Goal: Task Accomplishment & Management: Use online tool/utility

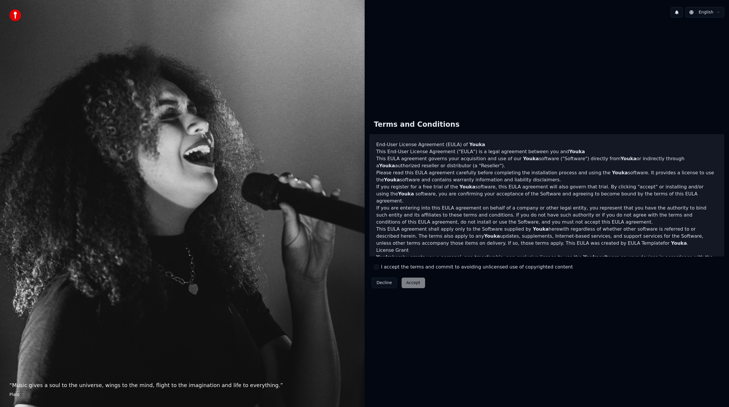
click at [412, 269] on label "I accept the terms and commit to avoiding unlicensed use of copyrighted content" at bounding box center [477, 266] width 192 height 7
click at [379, 269] on button "I accept the terms and commit to avoiding unlicensed use of copyrighted content" at bounding box center [376, 266] width 5 height 5
click at [413, 288] on div "Decline Accept" at bounding box center [398, 282] width 58 height 15
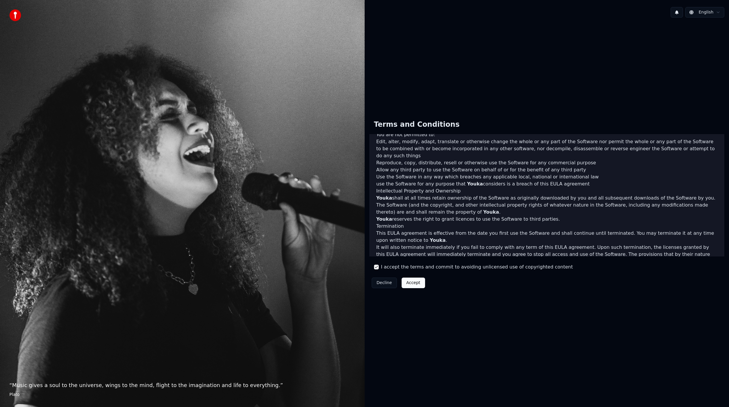
scroll to position [174, 0]
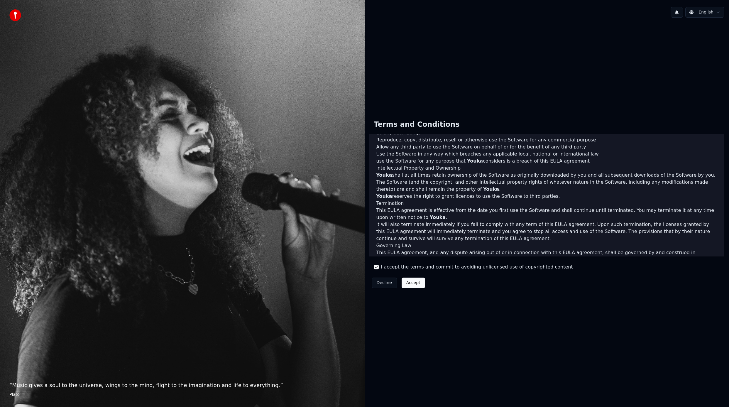
click at [420, 284] on button "Accept" at bounding box center [412, 282] width 23 height 11
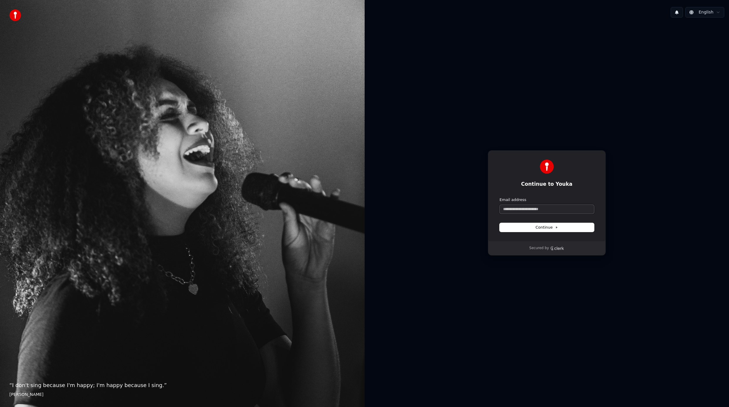
click at [528, 209] on input "Email address" at bounding box center [546, 209] width 94 height 9
click at [552, 248] on ellipse "Clerk logo" at bounding box center [552, 247] width 1 height 1
click at [513, 211] on input "Email address" at bounding box center [546, 209] width 94 height 9
click at [499, 197] on button "submit" at bounding box center [499, 197] width 0 height 0
type input "**********"
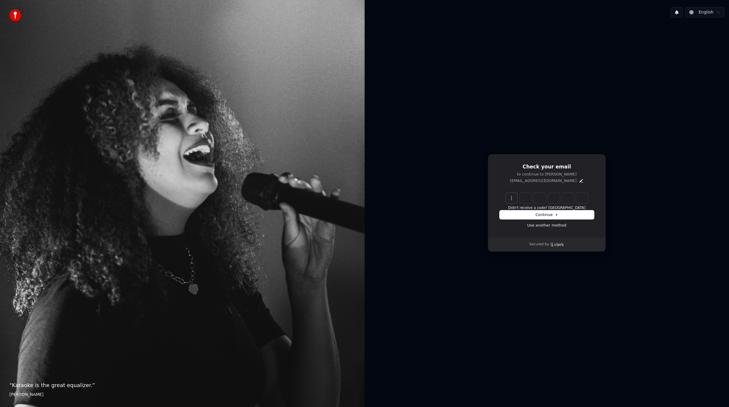
click at [515, 199] on input "Enter verification code" at bounding box center [553, 198] width 94 height 11
paste input "******"
type input "******"
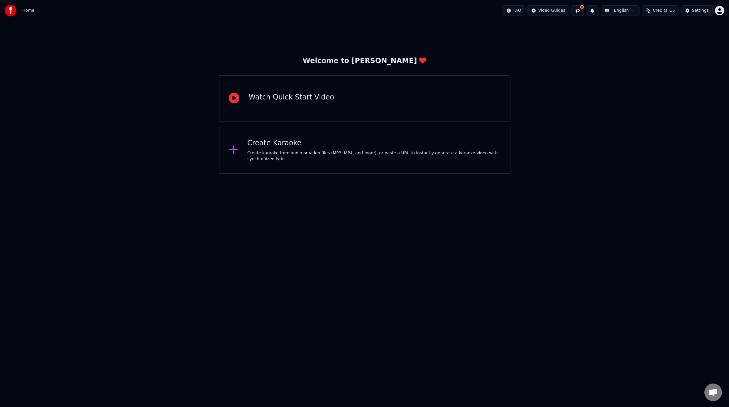
click at [378, 154] on div "Create karaoke from audio or video files (MP3, MP4, and more), or paste a URL t…" at bounding box center [373, 156] width 253 height 12
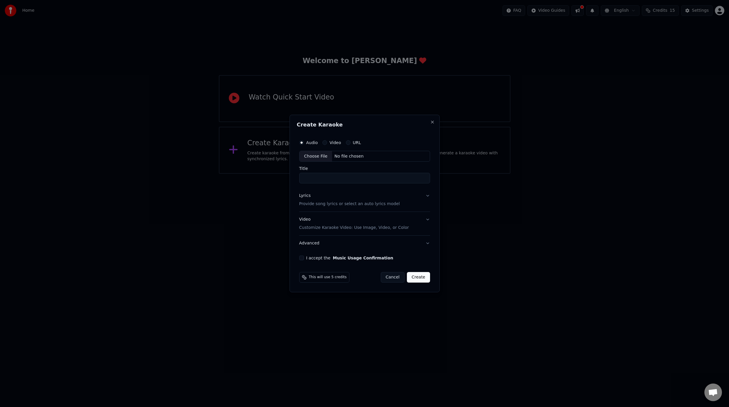
click at [331, 144] on label "Video" at bounding box center [334, 142] width 11 height 4
click at [327, 144] on button "Video" at bounding box center [324, 142] width 5 height 5
click at [358, 143] on label "URL" at bounding box center [357, 142] width 8 height 4
click at [350, 143] on button "URL" at bounding box center [348, 142] width 5 height 5
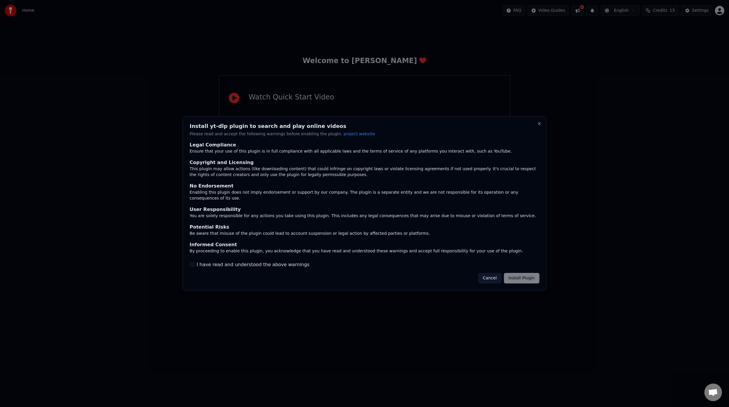
click at [291, 264] on label "I have read and understood the above warnings" at bounding box center [252, 264] width 113 height 7
click at [194, 264] on button "I have read and understood the above warnings" at bounding box center [191, 264] width 5 height 5
click at [526, 278] on button "Install Plugin" at bounding box center [520, 278] width 35 height 11
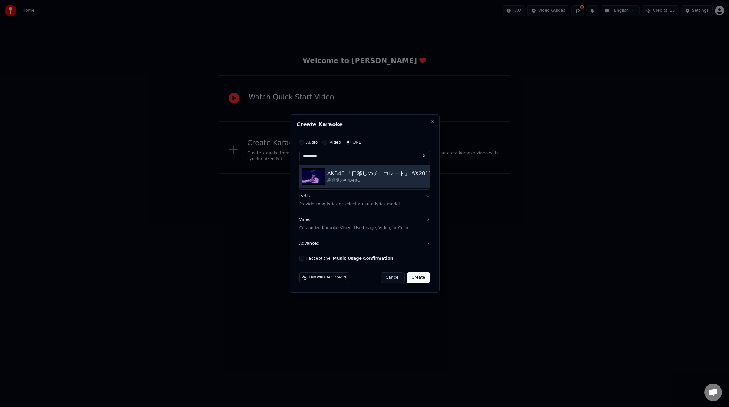
click at [343, 166] on div "AKB48 「口移しのチョコレート」 AX2011 Top 48 絶頂期のAKB48G" at bounding box center [364, 175] width 131 height 23
type input "**********"
click at [347, 204] on p "Provide song lyrics or select an auto lyrics model" at bounding box center [349, 204] width 101 height 6
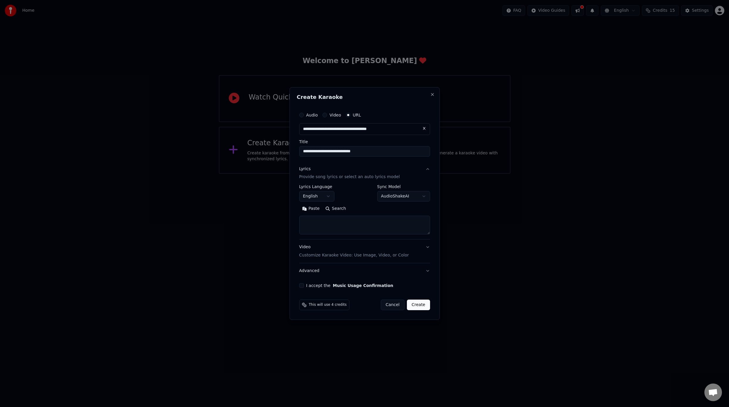
click at [330, 174] on body "**********" at bounding box center [364, 87] width 729 height 174
click at [336, 174] on body "**********" at bounding box center [364, 87] width 729 height 174
click at [411, 174] on body "**********" at bounding box center [364, 87] width 729 height 174
click at [294, 198] on div "**********" at bounding box center [364, 203] width 150 height 233
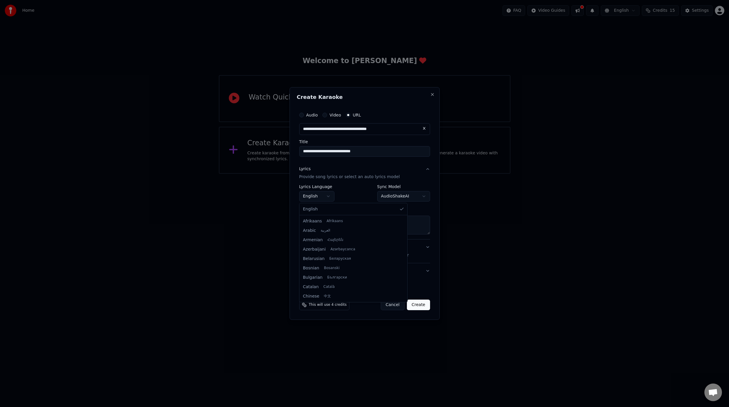
click at [318, 174] on body "**********" at bounding box center [364, 87] width 729 height 174
select select "**"
click at [384, 174] on body "**********" at bounding box center [364, 87] width 729 height 174
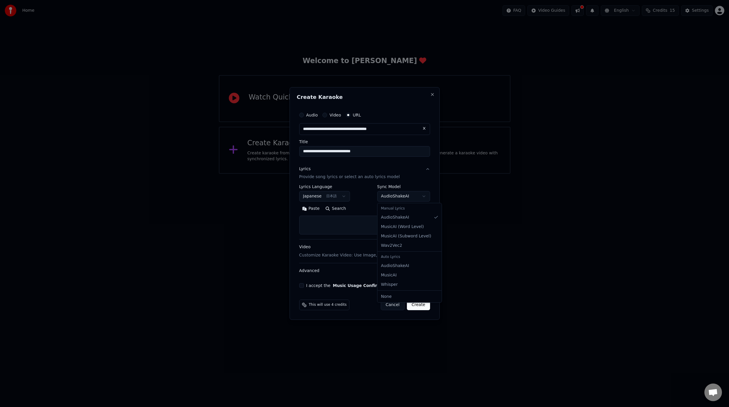
select select "**********"
click at [396, 174] on body "**********" at bounding box center [364, 87] width 729 height 174
click at [372, 254] on p "Customize Karaoke Video: Use Image, Video, or Color" at bounding box center [354, 255] width 110 height 6
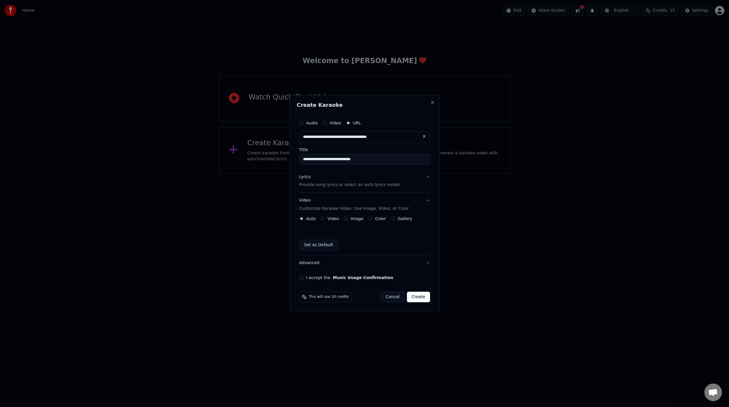
click at [329, 220] on label "Video" at bounding box center [332, 218] width 11 height 4
click at [325, 220] on button "Video" at bounding box center [322, 218] width 5 height 5
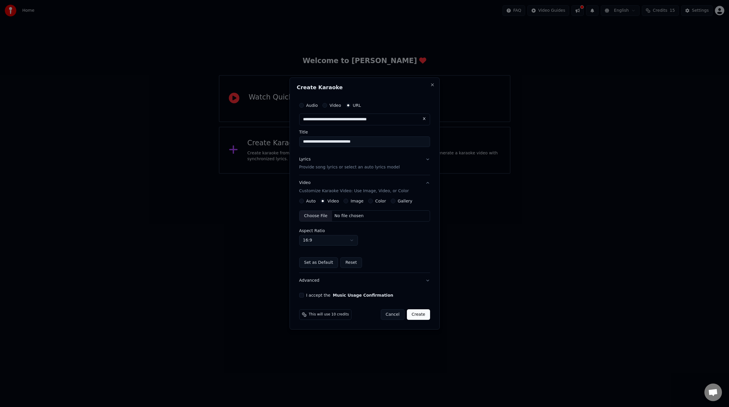
click at [351, 198] on button "Video Customize Karaoke Video: Use Image, Video, or Color" at bounding box center [364, 186] width 131 height 23
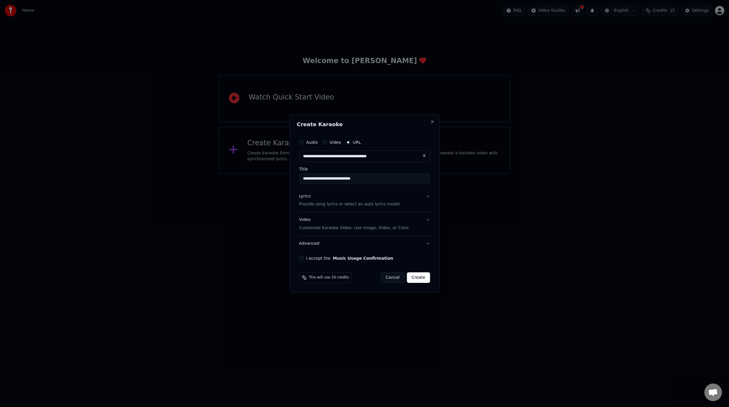
click at [351, 230] on p "Customize Karaoke Video: Use Image, Video, or Color" at bounding box center [354, 228] width 110 height 6
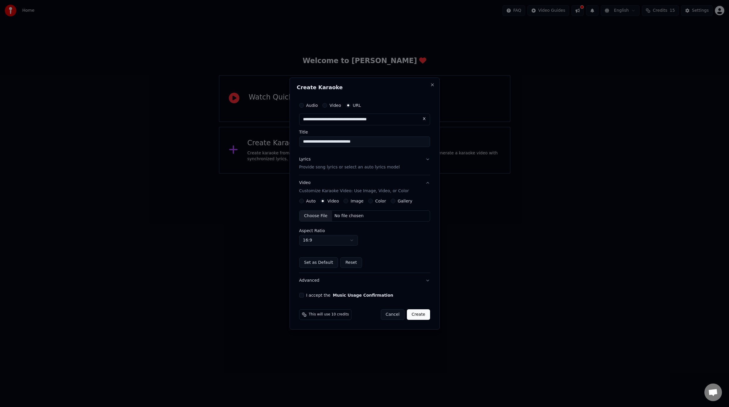
click at [368, 201] on button "Color" at bounding box center [370, 201] width 5 height 5
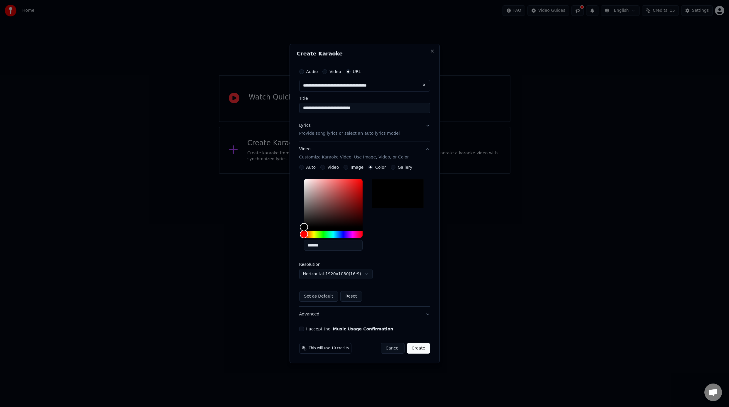
click at [310, 172] on div "**********" at bounding box center [364, 233] width 131 height 137
click at [310, 169] on label "Auto" at bounding box center [311, 167] width 10 height 4
click at [304, 169] on button "Auto" at bounding box center [301, 167] width 5 height 5
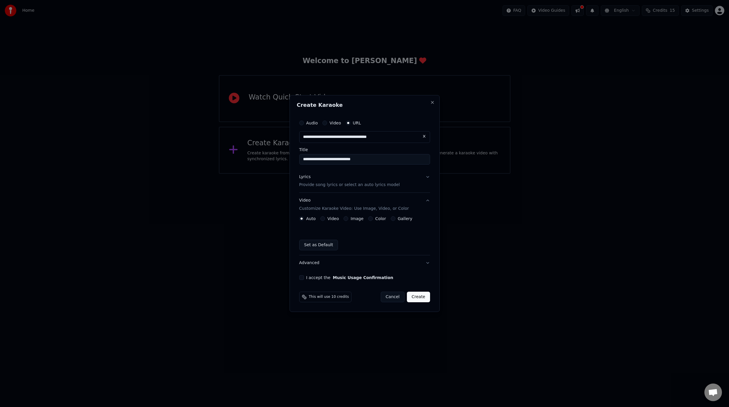
click at [342, 278] on button "Music Usage Confirmation" at bounding box center [363, 277] width 60 height 4
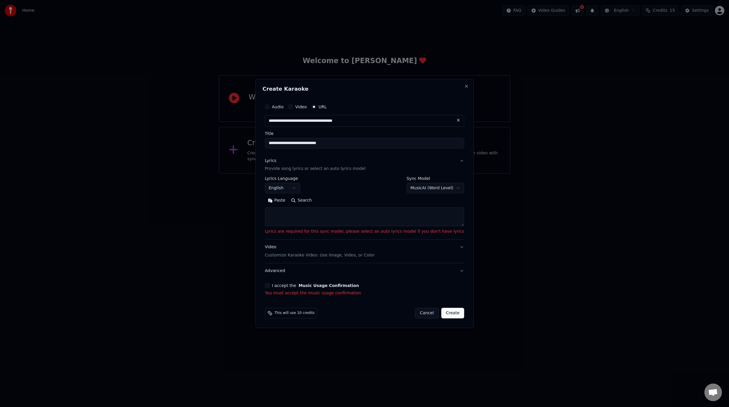
click at [319, 221] on textarea at bounding box center [364, 217] width 199 height 19
click at [300, 174] on body "**********" at bounding box center [364, 87] width 729 height 174
select select "**"
click at [307, 201] on button "Search" at bounding box center [301, 200] width 26 height 9
click at [433, 174] on body "**********" at bounding box center [364, 87] width 729 height 174
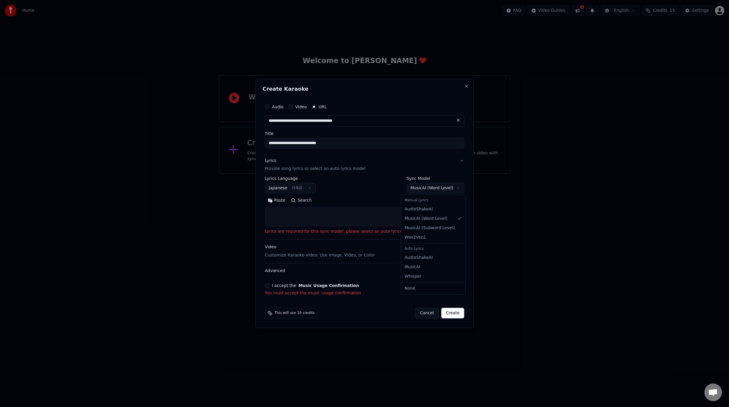
select select "*******"
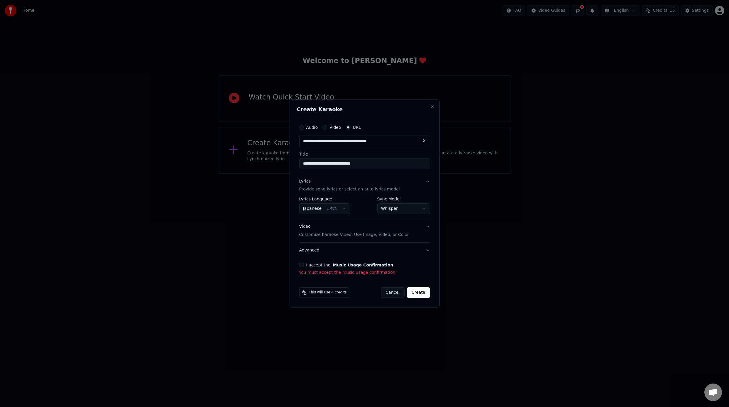
click at [326, 269] on div "I accept the Music Usage Confirmation You must accept the music usage confirmat…" at bounding box center [364, 268] width 131 height 13
click at [323, 266] on label "I accept the Music Usage Confirmation" at bounding box center [349, 265] width 87 height 4
click at [304, 266] on button "I accept the Music Usage Confirmation" at bounding box center [301, 264] width 5 height 5
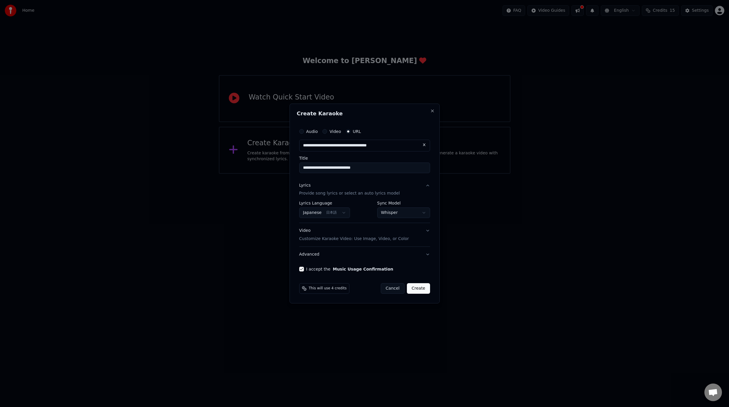
click at [420, 291] on button "Create" at bounding box center [418, 288] width 23 height 11
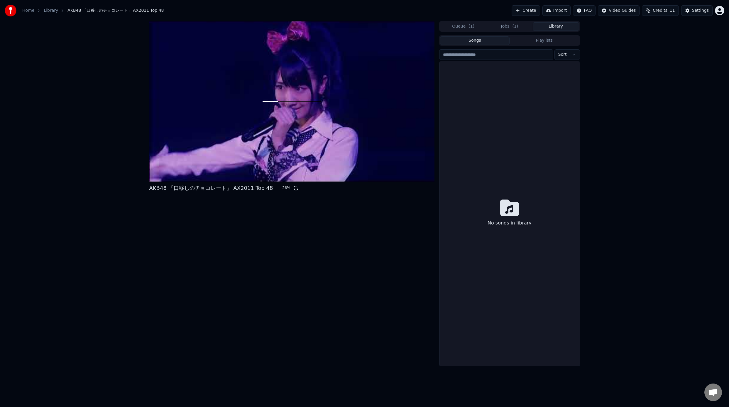
click at [552, 29] on button "Library" at bounding box center [555, 26] width 46 height 9
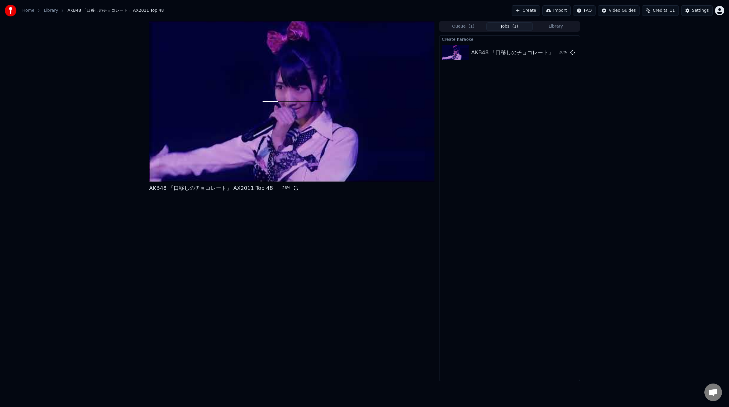
click at [517, 29] on span "( 1 )" at bounding box center [515, 26] width 6 height 6
click at [474, 29] on button "Queue ( 1 )" at bounding box center [463, 26] width 46 height 9
click at [522, 31] on div "Queue ( 1 ) Jobs ( 1 ) Library" at bounding box center [509, 26] width 140 height 11
click at [516, 30] on button "Jobs ( 1 )" at bounding box center [509, 26] width 46 height 9
click at [622, 11] on html "Home Library AKB48 「口移しのチョコレート」 AX2011 Top 48 Create Import FAQ Video Guides Cr…" at bounding box center [364, 203] width 729 height 407
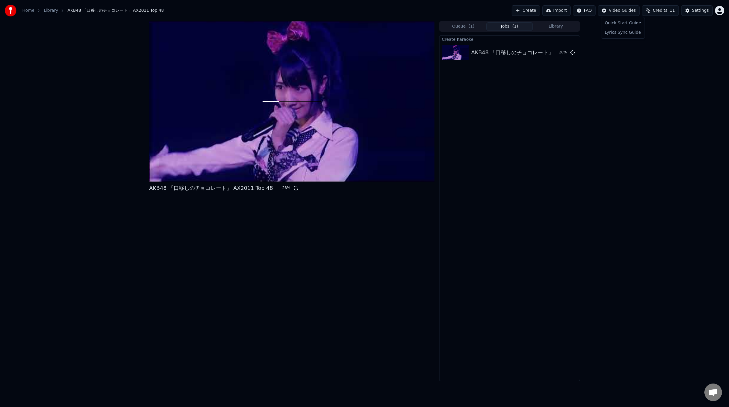
click at [688, 8] on html "Home Library AKB48 「口移しのチョコレート」 AX2011 Top 48 Create Import FAQ Video Guides Cr…" at bounding box center [364, 203] width 729 height 407
click at [693, 18] on div "Home Library AKB48 「口移しのチョコレート」 AX2011 Top 48 Create Import FAQ Video Guides Cr…" at bounding box center [364, 10] width 729 height 21
click at [697, 9] on div "Settings" at bounding box center [700, 11] width 17 height 6
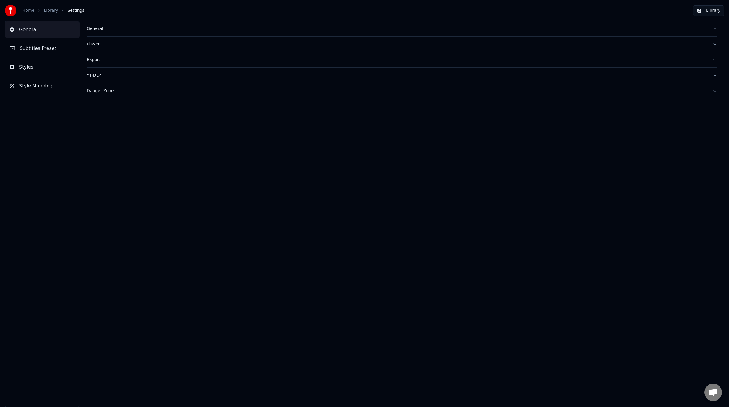
click at [25, 54] on button "Subtitles Preset" at bounding box center [42, 48] width 74 height 16
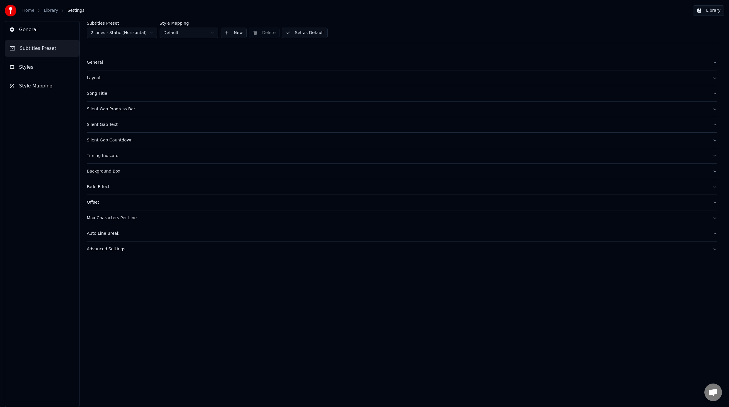
click at [41, 81] on button "Style Mapping" at bounding box center [42, 86] width 74 height 16
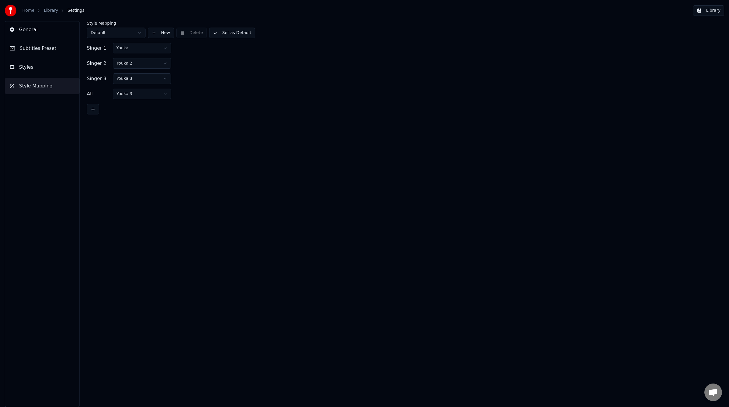
click at [42, 67] on button "Styles" at bounding box center [42, 67] width 74 height 16
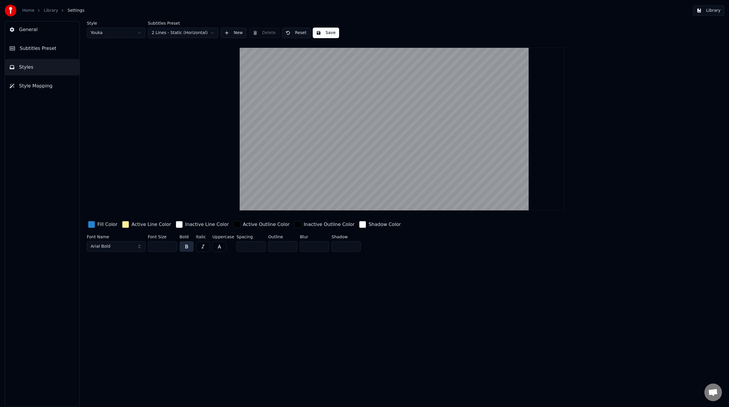
click at [46, 50] on span "Subtitles Preset" at bounding box center [38, 48] width 37 height 7
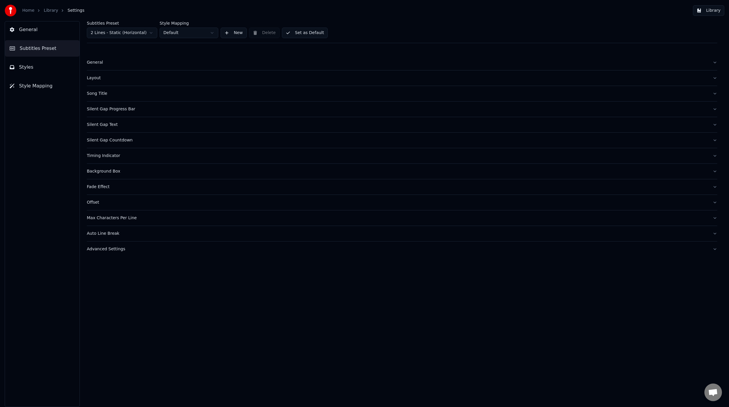
click at [43, 66] on button "Styles" at bounding box center [42, 67] width 74 height 16
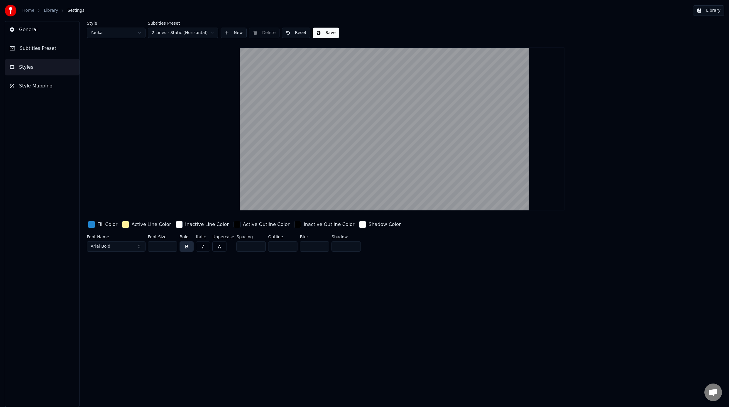
click at [106, 31] on html "Home Library Settings Library General Subtitles Preset Styles Style Mapping Sty…" at bounding box center [364, 203] width 729 height 407
click at [109, 36] on html "Home Library Settings Library General Subtitles Preset Styles Style Mapping Sty…" at bounding box center [364, 203] width 729 height 407
click at [109, 38] on body "Home Library Settings Library General Subtitles Preset Styles Style Mapping Sty…" at bounding box center [364, 203] width 729 height 407
click at [51, 62] on button "Styles" at bounding box center [42, 67] width 74 height 16
click at [50, 52] on button "Subtitles Preset" at bounding box center [42, 48] width 74 height 16
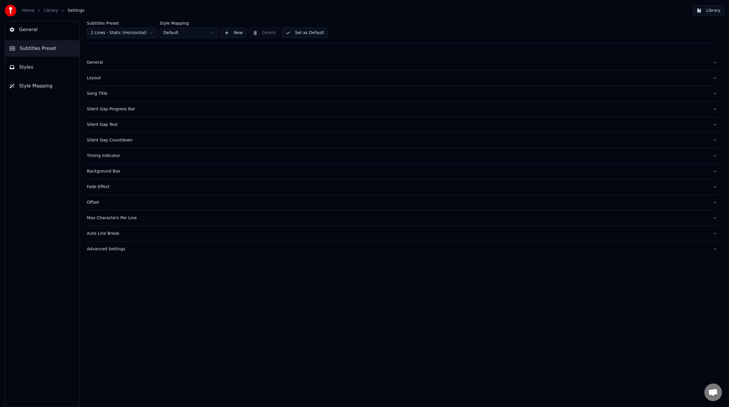
click at [43, 95] on div "General Subtitles Preset Styles Style Mapping" at bounding box center [42, 214] width 75 height 386
click at [43, 88] on span "Style Mapping" at bounding box center [35, 85] width 33 height 7
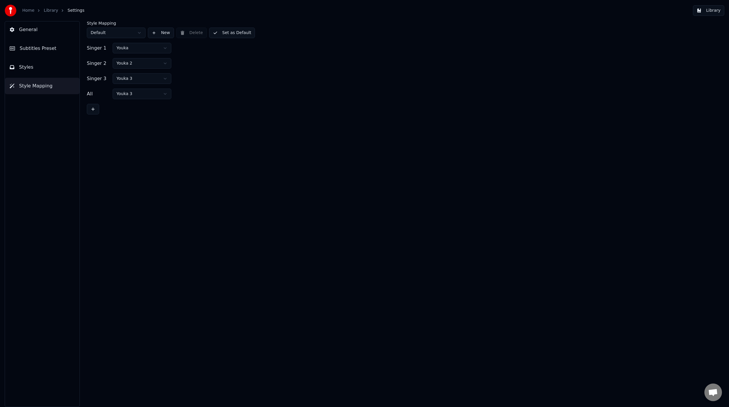
click at [47, 7] on div "Home Library Settings" at bounding box center [45, 11] width 80 height 12
click at [47, 11] on link "Library" at bounding box center [51, 11] width 14 height 6
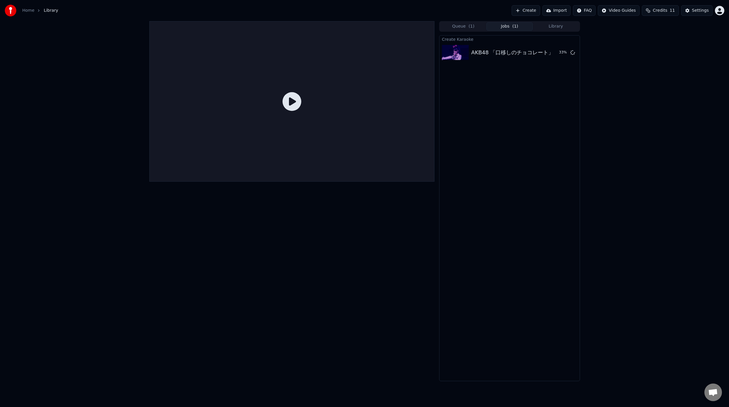
click at [30, 12] on link "Home" at bounding box center [28, 11] width 12 height 6
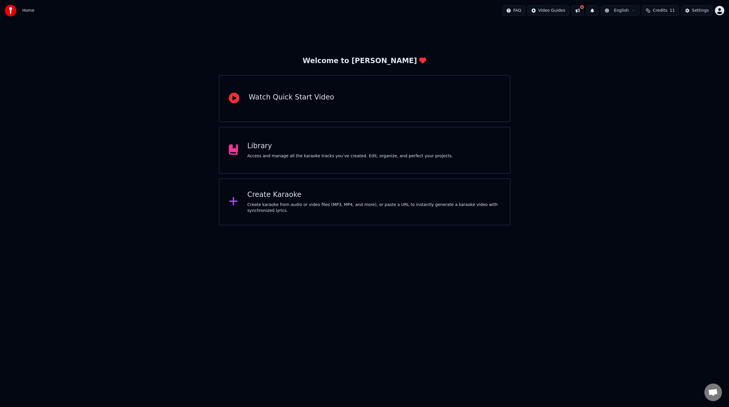
click at [269, 149] on div "Library" at bounding box center [350, 145] width 206 height 9
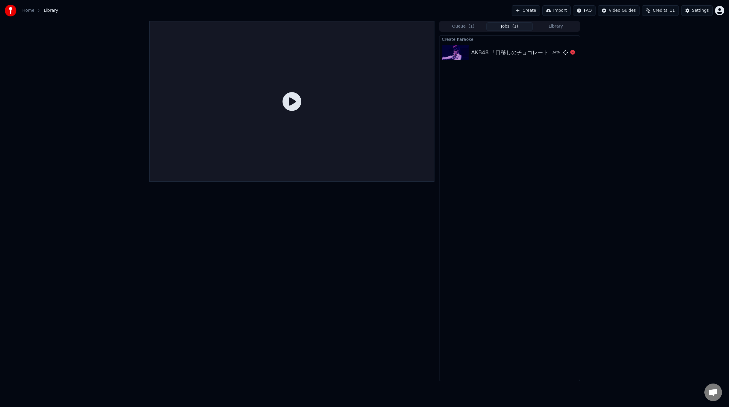
click at [494, 56] on div "AKB48 「口移しのチョコレート」 AX2011 Top 48" at bounding box center [533, 52] width 124 height 8
click at [558, 26] on button "Library" at bounding box center [555, 26] width 46 height 9
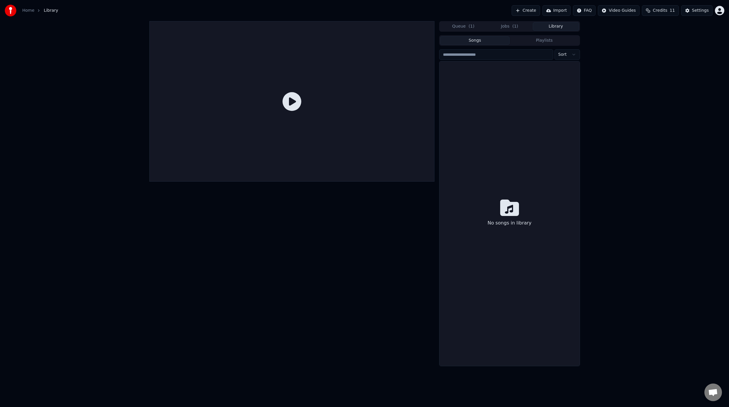
click at [505, 28] on button "Jobs ( 1 )" at bounding box center [509, 26] width 46 height 9
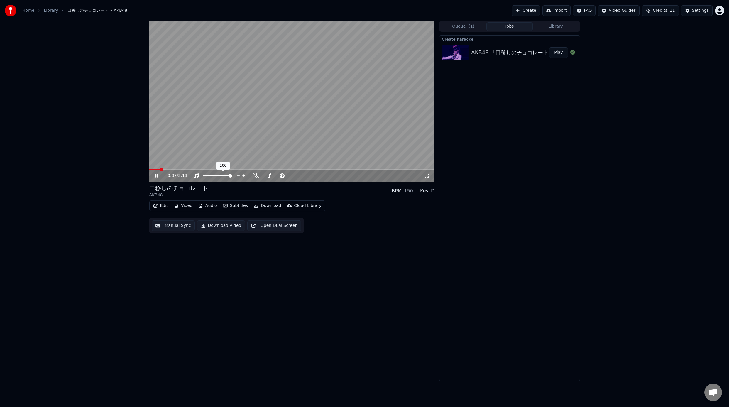
drag, startPoint x: 222, startPoint y: 177, endPoint x: 217, endPoint y: 177, distance: 5.0
click at [217, 177] on div at bounding box center [222, 176] width 47 height 6
drag, startPoint x: 217, startPoint y: 173, endPoint x: 212, endPoint y: 173, distance: 4.7
click at [212, 173] on div at bounding box center [222, 176] width 47 height 6
click at [215, 177] on div at bounding box center [222, 176] width 47 height 6
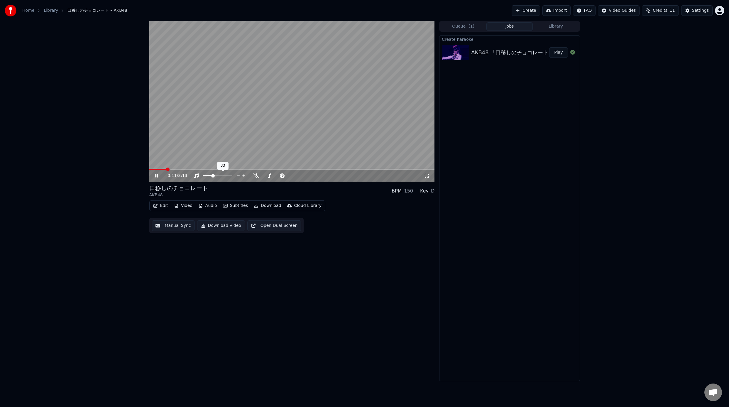
click at [212, 175] on span at bounding box center [208, 175] width 10 height 1
click at [257, 173] on span at bounding box center [256, 171] width 3 height 3
click at [266, 175] on div "0:16 / 3:13" at bounding box center [295, 176] width 256 height 6
click at [269, 176] on icon at bounding box center [269, 175] width 6 height 5
click at [269, 176] on icon at bounding box center [269, 175] width 3 height 5
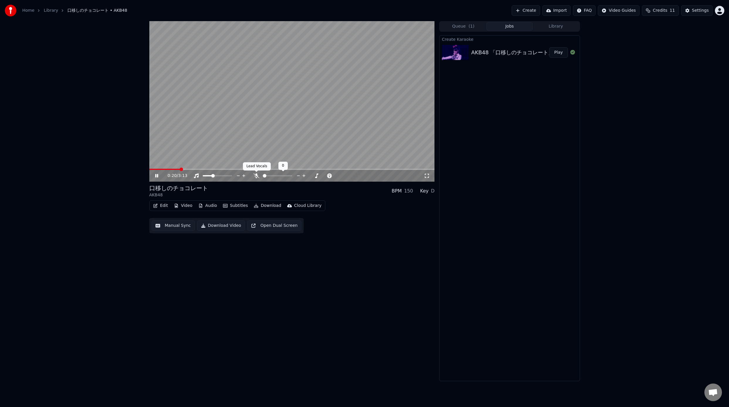
click at [255, 175] on icon at bounding box center [256, 175] width 6 height 5
click at [277, 174] on div at bounding box center [282, 176] width 47 height 6
click at [276, 176] on span at bounding box center [277, 176] width 4 height 4
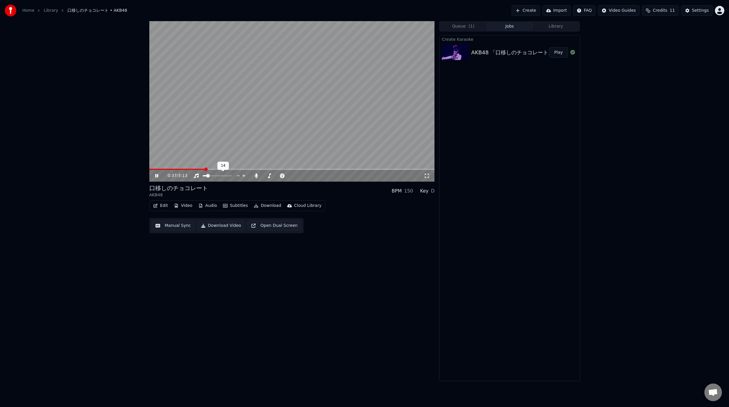
click at [206, 175] on span at bounding box center [208, 176] width 4 height 4
click at [207, 204] on button "Audio" at bounding box center [207, 205] width 23 height 8
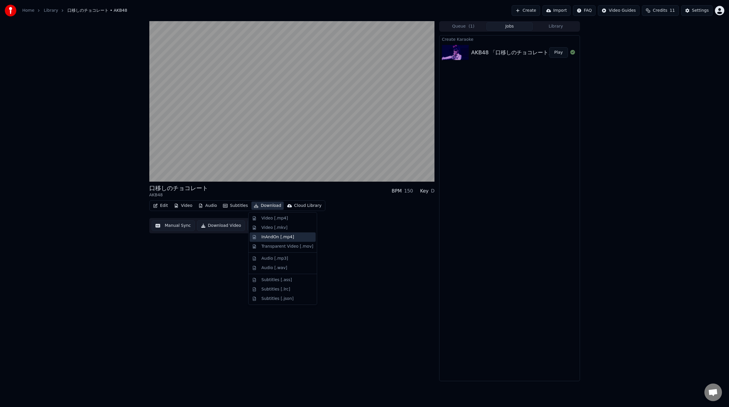
click at [287, 238] on div "InAndOn [.mp4]" at bounding box center [277, 237] width 33 height 6
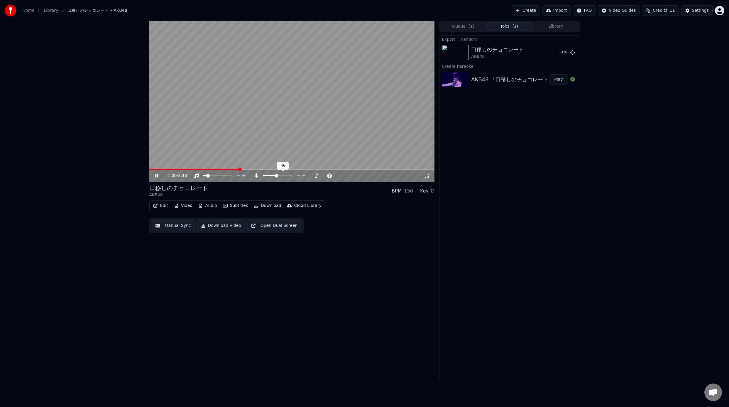
click at [269, 177] on div at bounding box center [282, 176] width 47 height 6
click at [274, 175] on span at bounding box center [274, 176] width 4 height 4
click at [230, 206] on button "Subtitles" at bounding box center [236, 205] width 30 height 8
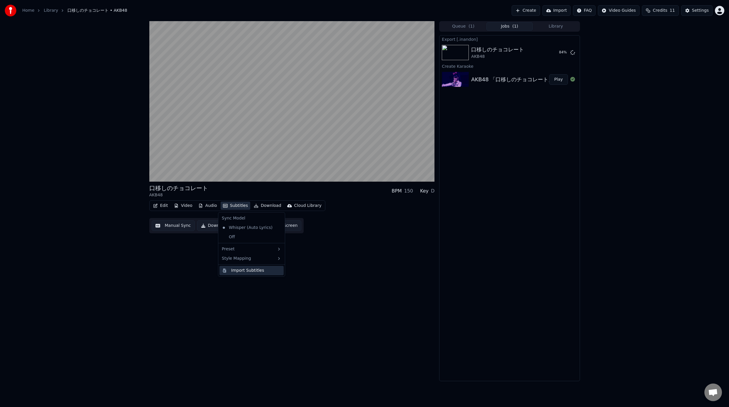
click at [261, 271] on div "Import Subtitles" at bounding box center [247, 270] width 33 height 6
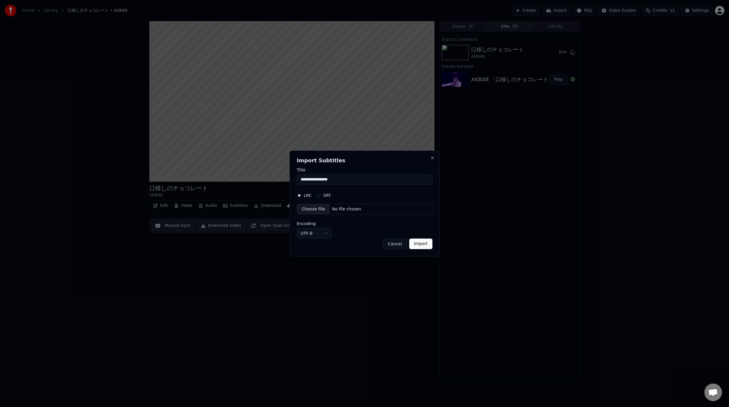
click at [325, 196] on label "SRT" at bounding box center [327, 195] width 8 height 4
click at [321, 196] on button "SRT" at bounding box center [318, 195] width 5 height 5
click at [304, 196] on label "LRC" at bounding box center [308, 195] width 8 height 4
click at [301, 196] on button "LRC" at bounding box center [299, 195] width 5 height 5
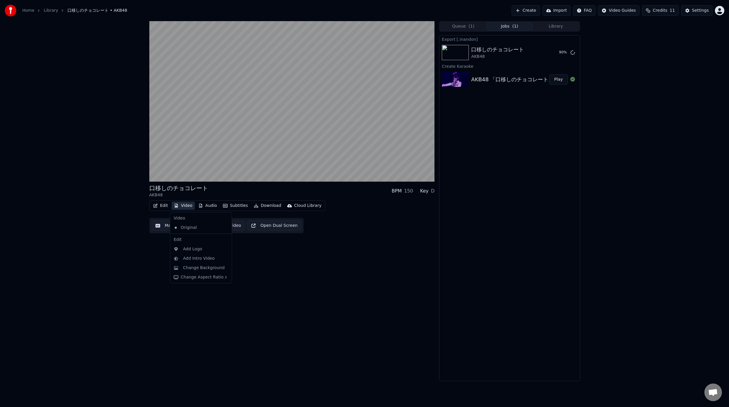
click at [188, 206] on button "Video" at bounding box center [183, 205] width 23 height 8
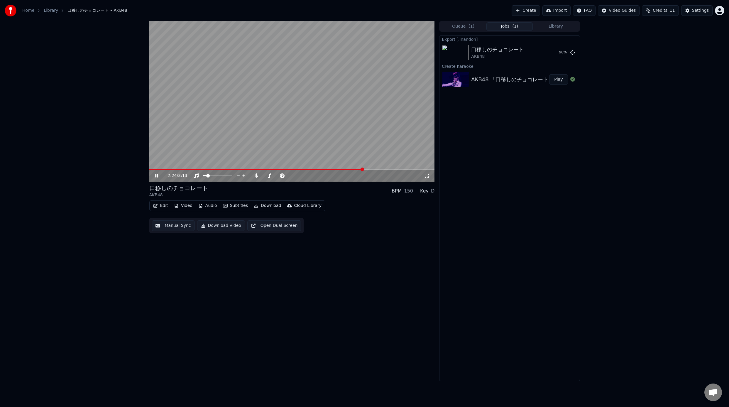
click at [353, 178] on div "2:24 / 3:13" at bounding box center [295, 176] width 256 height 6
click at [413, 195] on div "口移しのチョコレート AKB48 BPM 150 Key D" at bounding box center [291, 191] width 285 height 14
click at [428, 195] on div "口移しのチョコレート AKB48 BPM 150 Key D" at bounding box center [291, 191] width 285 height 14
click at [433, 191] on div "D" at bounding box center [433, 190] width 4 height 7
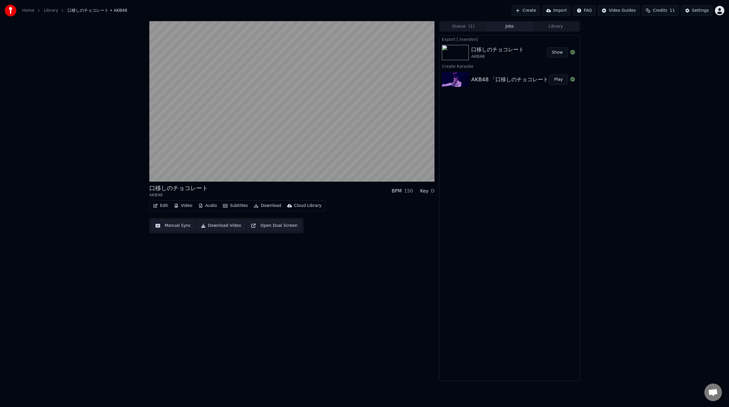
click at [433, 196] on div "口移しのチョコレート AKB48 BPM 150 Key D" at bounding box center [291, 191] width 285 height 14
click at [556, 54] on button "Show" at bounding box center [557, 52] width 21 height 11
click at [241, 111] on video at bounding box center [291, 101] width 285 height 160
click at [238, 208] on button "Subtitles" at bounding box center [236, 205] width 30 height 8
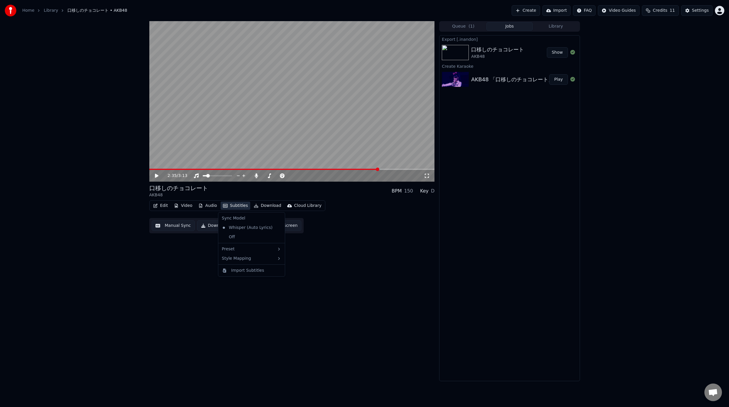
click at [252, 242] on div "Whisper (Auto Lyrics) Off" at bounding box center [251, 233] width 64 height 20
click at [252, 238] on div "Off" at bounding box center [251, 236] width 64 height 9
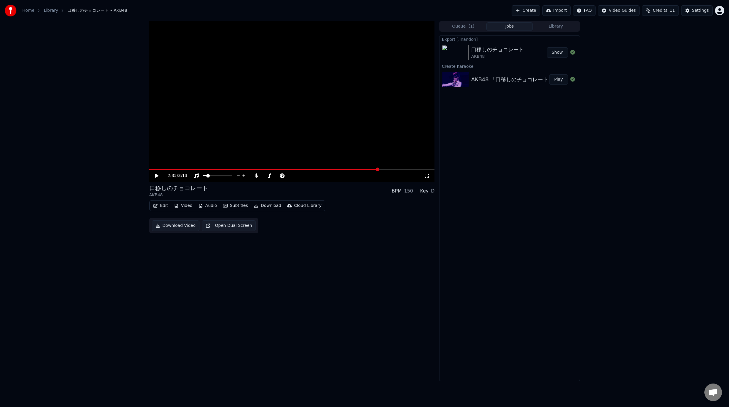
click at [235, 211] on div "Edit Video Audio Subtitles Download Cloud Library" at bounding box center [237, 205] width 176 height 11
click at [235, 207] on button "Subtitles" at bounding box center [236, 205] width 30 height 8
click at [245, 232] on div "Whisper (Auto Lyrics)" at bounding box center [246, 227] width 55 height 9
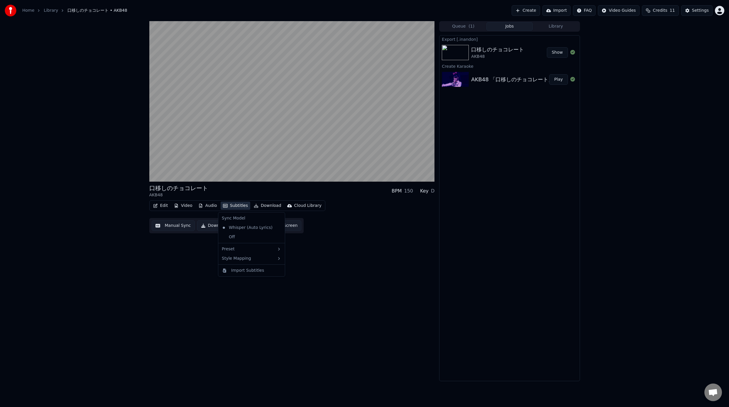
click at [241, 204] on button "Subtitles" at bounding box center [236, 205] width 30 height 8
drag, startPoint x: 269, startPoint y: 250, endPoint x: 266, endPoint y: 273, distance: 23.6
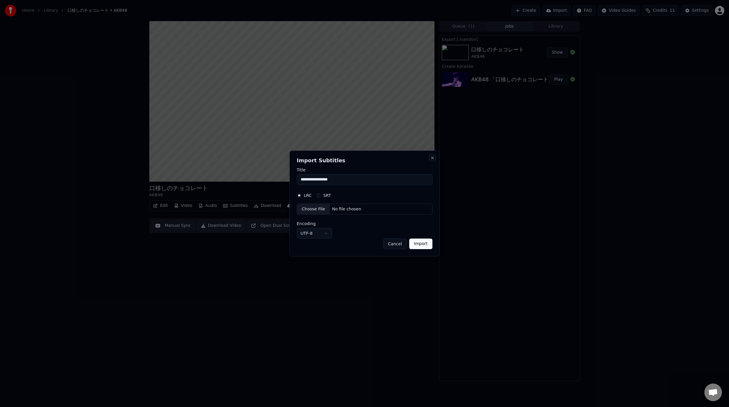
click at [434, 157] on button "Close" at bounding box center [432, 157] width 5 height 5
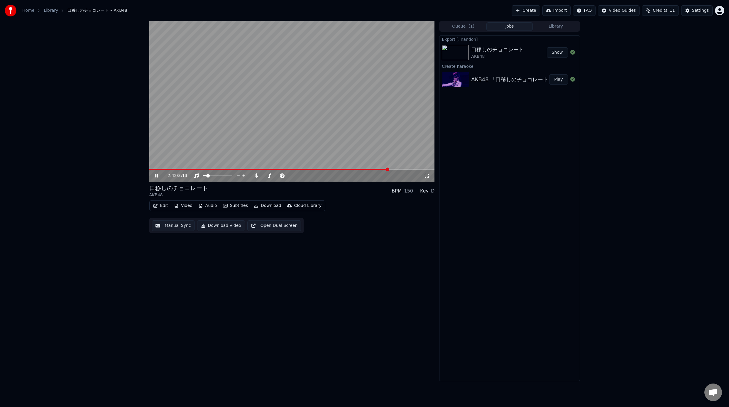
click at [317, 150] on video at bounding box center [291, 101] width 285 height 160
click at [461, 26] on button "Queue ( 1 )" at bounding box center [463, 26] width 46 height 9
click at [502, 48] on div "AKB48" at bounding box center [503, 50] width 53 height 6
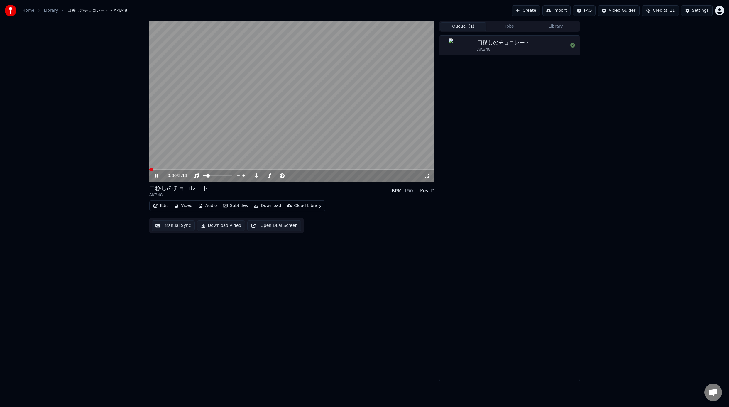
click at [308, 84] on video at bounding box center [291, 101] width 285 height 160
click at [569, 16] on div "Home Library 口移しのチョコレート • AKB48 Create Import FAQ Video Guides Credits 11 Setti…" at bounding box center [364, 10] width 729 height 21
click at [565, 13] on button "Import" at bounding box center [556, 10] width 28 height 11
click at [539, 33] on div "Queue ( 1 ) Jobs Library 口移しのチョコレート AKB48" at bounding box center [509, 201] width 140 height 360
click at [526, 28] on button "Jobs" at bounding box center [509, 26] width 46 height 9
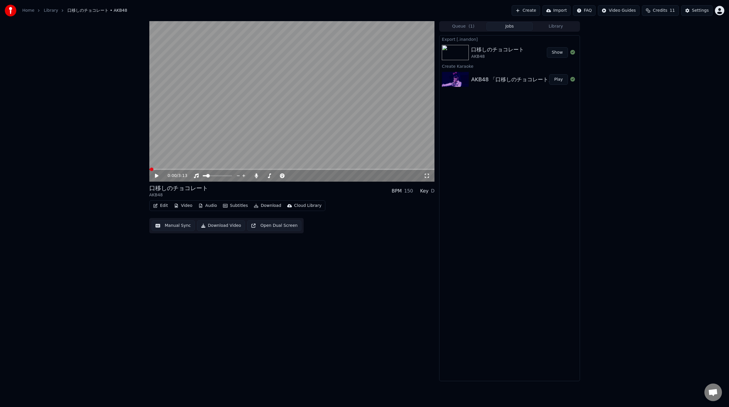
click at [558, 28] on button "Library" at bounding box center [555, 26] width 46 height 9
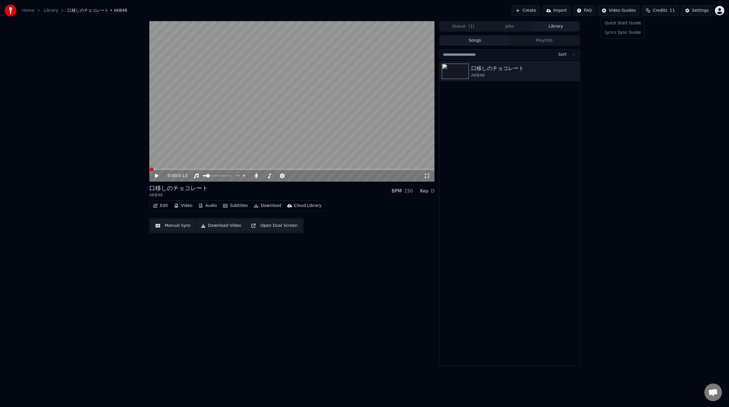
click at [625, 11] on html "Home Library 口移しのチョコレート • AKB48 Create Import FAQ Video Guides Credits 11 Setti…" at bounding box center [364, 203] width 729 height 407
click at [665, 11] on span "Credits" at bounding box center [659, 11] width 14 height 6
click at [659, 55] on button "Refresh" at bounding box center [662, 54] width 30 height 11
click at [699, 13] on div "Settings" at bounding box center [700, 11] width 17 height 6
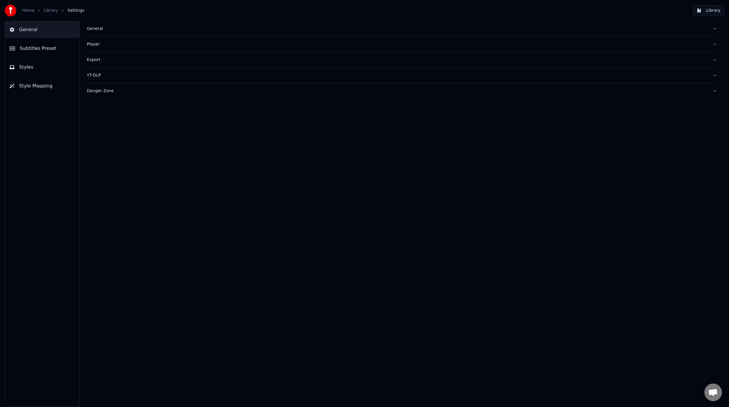
click at [30, 62] on button "Styles" at bounding box center [42, 67] width 74 height 16
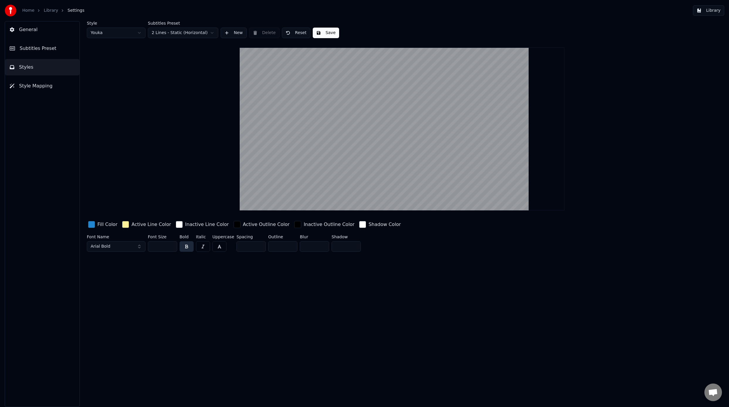
click at [33, 54] on button "Subtitles Preset" at bounding box center [42, 48] width 74 height 16
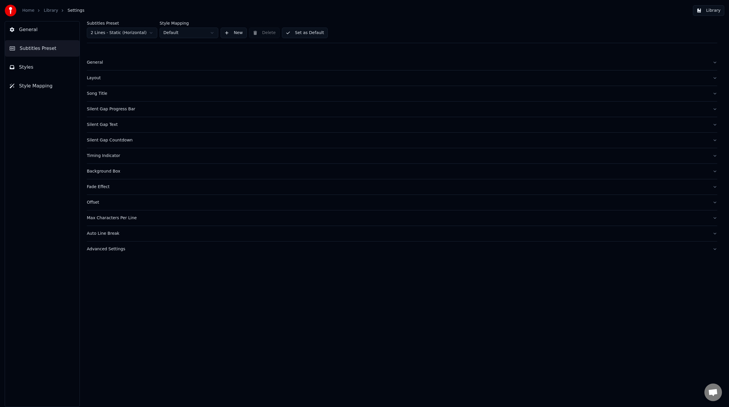
click at [37, 93] on button "Style Mapping" at bounding box center [42, 86] width 74 height 16
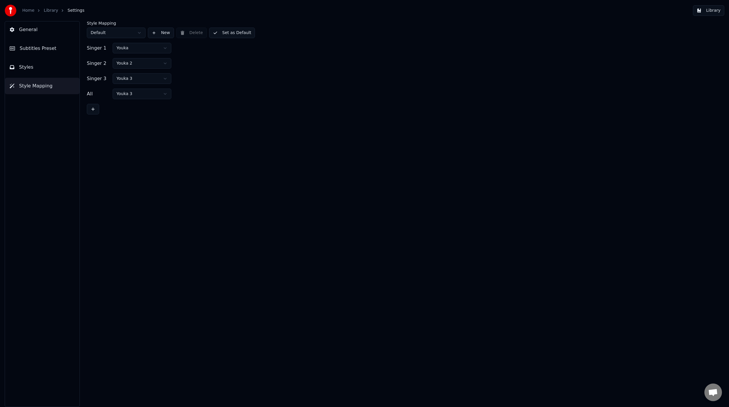
click at [35, 34] on button "General" at bounding box center [42, 29] width 74 height 16
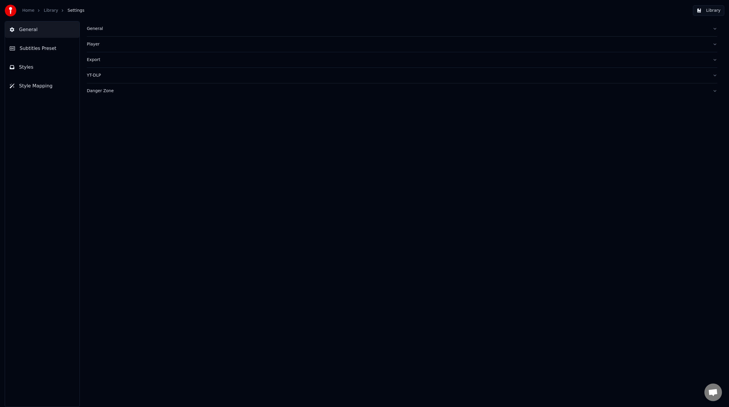
click at [26, 13] on link "Home" at bounding box center [28, 11] width 12 height 6
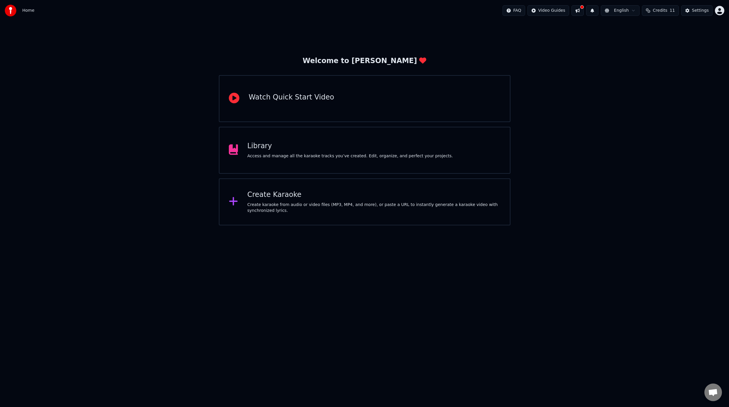
click at [277, 86] on div "Watch Quick Start Video" at bounding box center [364, 98] width 291 height 47
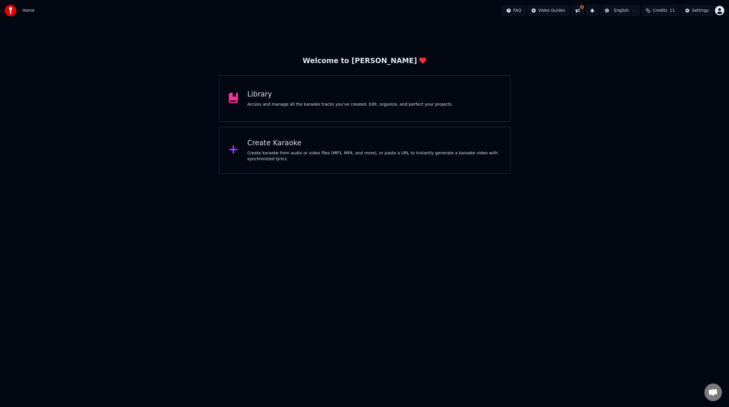
click at [294, 138] on div "Create Karaoke" at bounding box center [373, 142] width 253 height 9
click at [584, 11] on button at bounding box center [577, 10] width 12 height 11
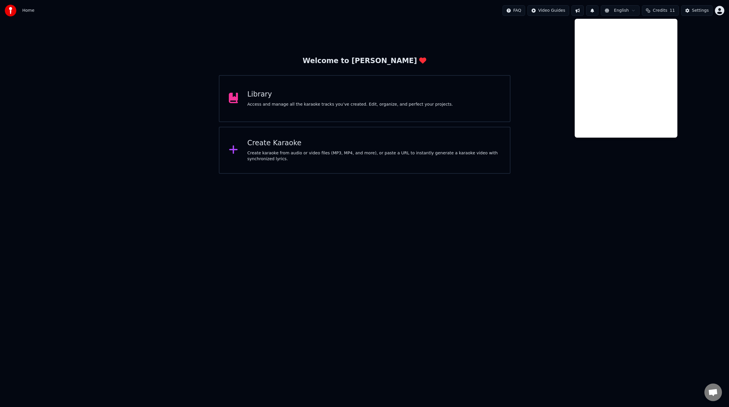
click at [630, 8] on html "Home FAQ Video Guides English Credits 11 Settings Welcome to Youka Library Acce…" at bounding box center [364, 87] width 729 height 174
click at [678, 8] on html "Home FAQ Video Guides English Credits 11 Settings Welcome to Youka Library Acce…" at bounding box center [364, 87] width 729 height 174
click at [699, 8] on div "Settings" at bounding box center [700, 11] width 17 height 6
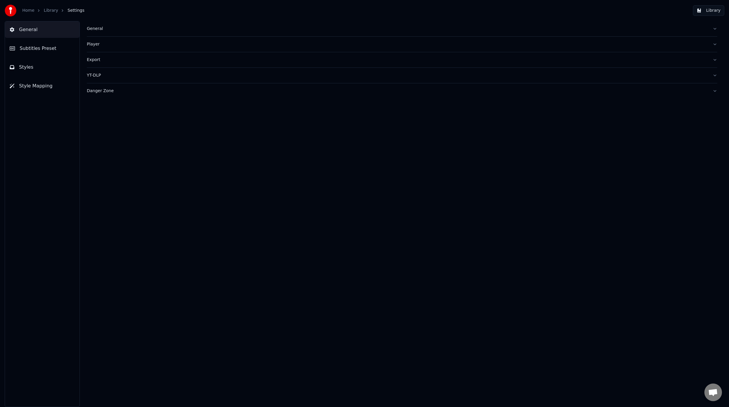
click at [111, 82] on button "YT-DLP" at bounding box center [402, 75] width 630 height 15
click at [113, 61] on div "Export" at bounding box center [397, 60] width 621 height 6
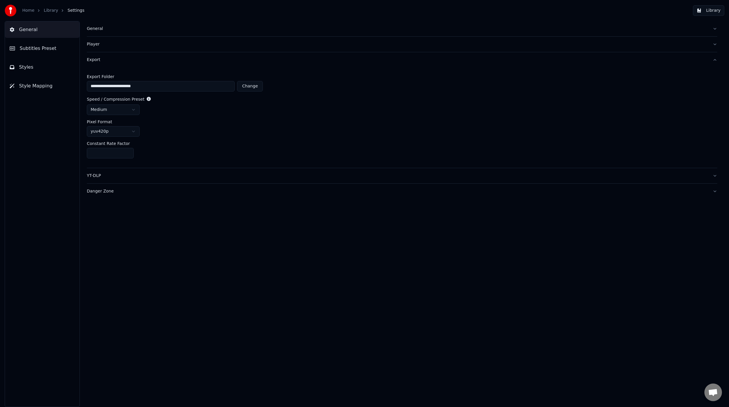
click at [98, 49] on button "Player" at bounding box center [402, 44] width 630 height 15
click at [98, 36] on button "General" at bounding box center [402, 28] width 630 height 15
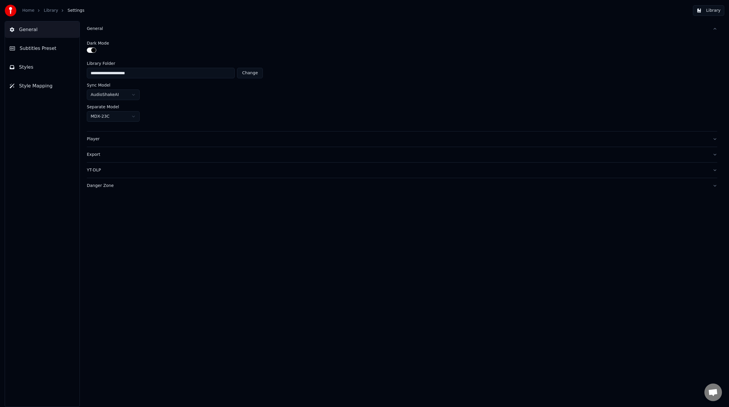
click at [108, 187] on div "Danger Zone" at bounding box center [397, 186] width 621 height 6
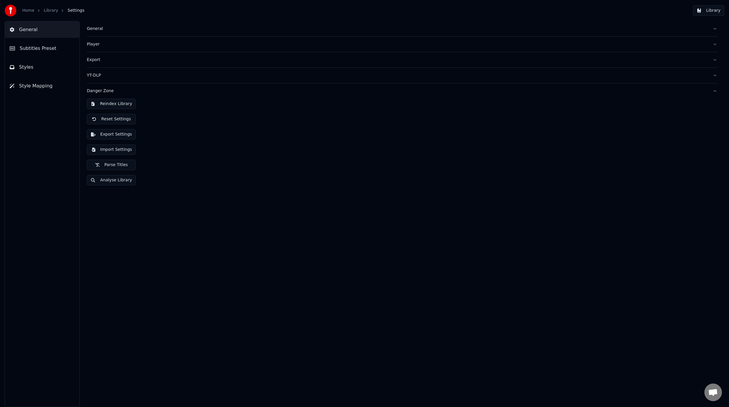
click at [47, 52] on button "Subtitles Preset" at bounding box center [42, 48] width 74 height 16
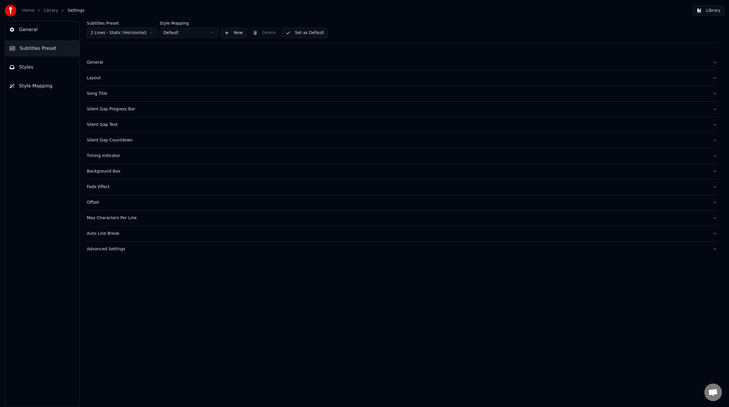
click at [49, 64] on button "Styles" at bounding box center [42, 67] width 74 height 16
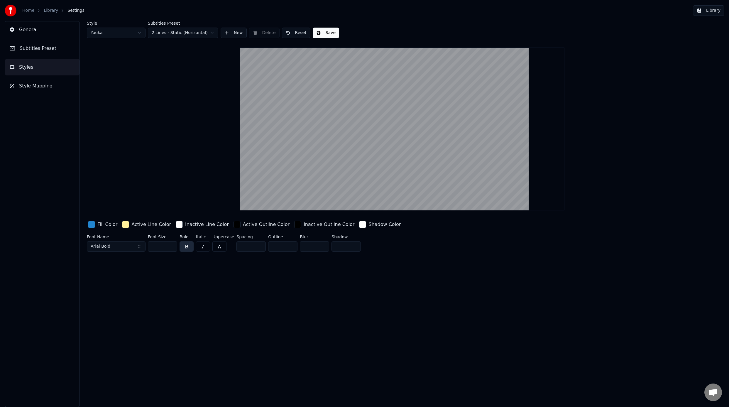
click at [50, 55] on button "Subtitles Preset" at bounding box center [42, 48] width 74 height 16
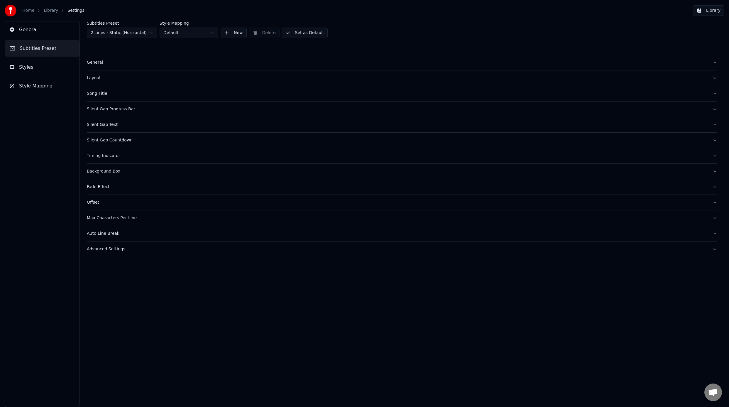
click at [52, 77] on div "General Subtitles Preset Styles Style Mapping" at bounding box center [42, 214] width 75 height 386
click at [51, 71] on button "Styles" at bounding box center [42, 67] width 74 height 16
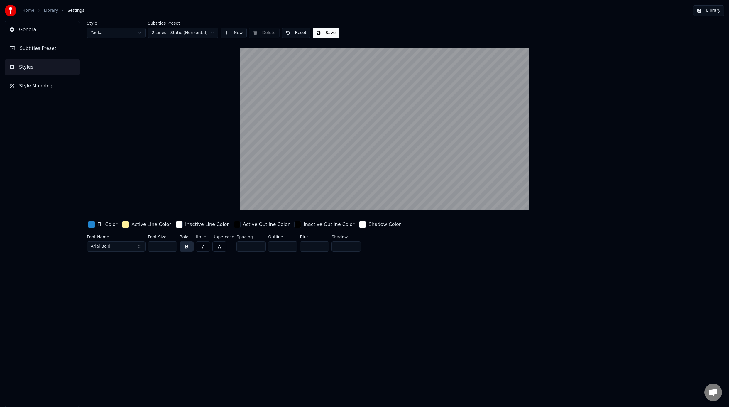
click at [42, 87] on span "Style Mapping" at bounding box center [35, 85] width 33 height 7
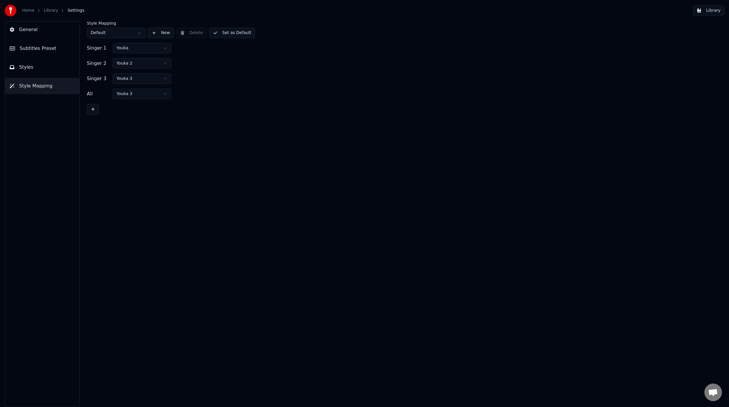
click at [37, 12] on icon "breadcrumb" at bounding box center [39, 11] width 4 height 4
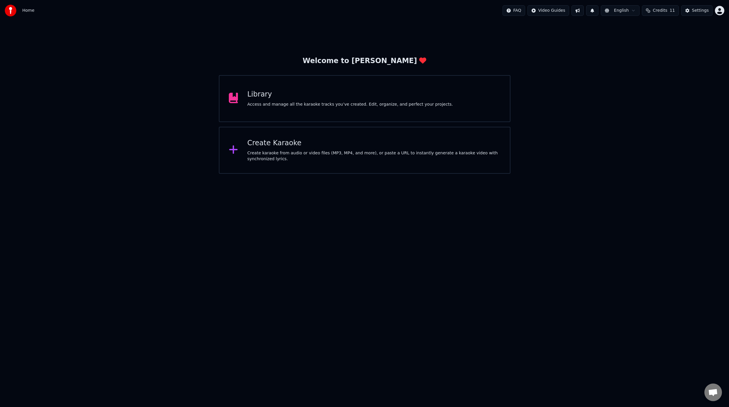
click at [347, 93] on div "Library" at bounding box center [350, 94] width 206 height 9
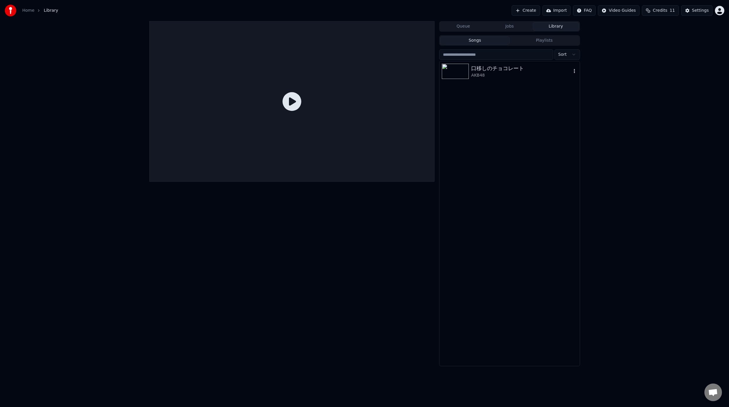
click at [486, 72] on div "口移しのチョコレート" at bounding box center [521, 68] width 100 height 8
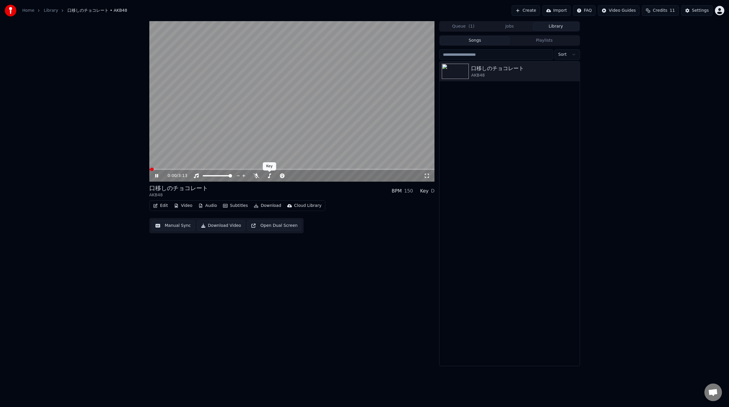
click at [299, 133] on video at bounding box center [291, 101] width 285 height 160
click at [231, 207] on button "Subtitles" at bounding box center [236, 205] width 30 height 8
click at [256, 271] on div "Import Subtitles" at bounding box center [247, 270] width 33 height 6
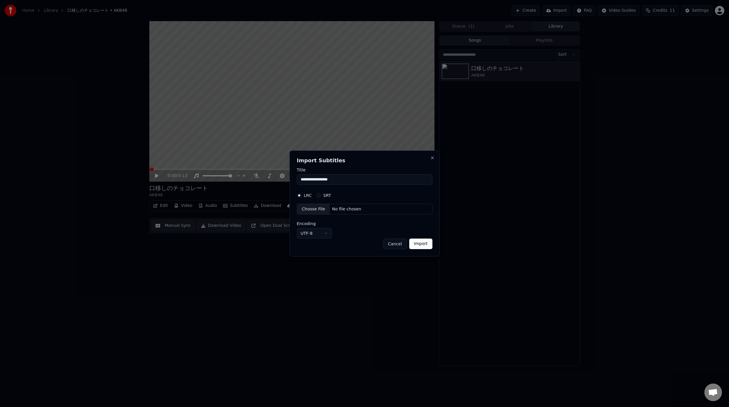
click at [324, 212] on div "Choose File" at bounding box center [313, 209] width 33 height 11
click at [331, 210] on div "No file chosen" at bounding box center [347, 209] width 34 height 6
click at [326, 195] on label "SRT" at bounding box center [327, 195] width 8 height 4
click at [321, 195] on button "SRT" at bounding box center [318, 195] width 5 height 5
click at [336, 210] on div "No file chosen" at bounding box center [347, 209] width 34 height 6
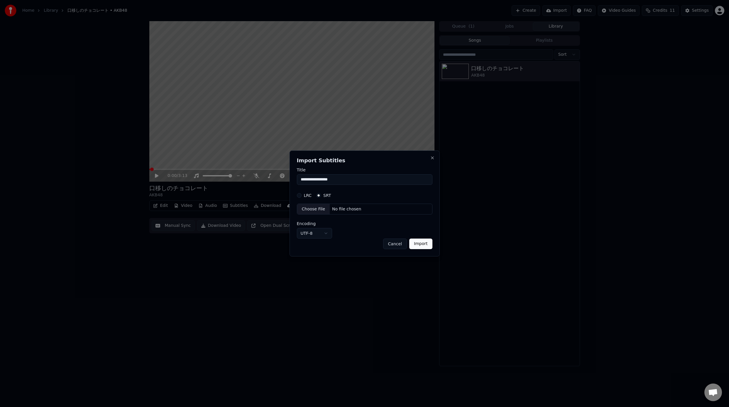
click at [357, 184] on input "**********" at bounding box center [364, 179] width 135 height 11
click at [434, 157] on button "Close" at bounding box center [432, 157] width 5 height 5
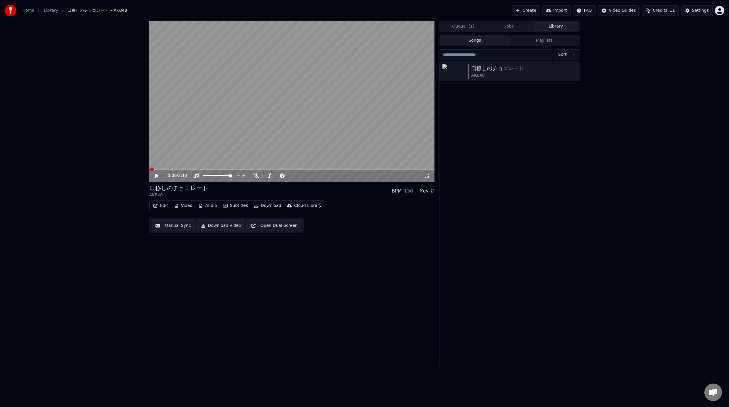
click at [328, 121] on video at bounding box center [291, 101] width 285 height 160
click at [217, 175] on div at bounding box center [222, 176] width 47 height 6
click at [214, 175] on div at bounding box center [222, 176] width 47 height 6
click at [215, 175] on span at bounding box center [209, 175] width 12 height 1
